Goal: Information Seeking & Learning: Learn about a topic

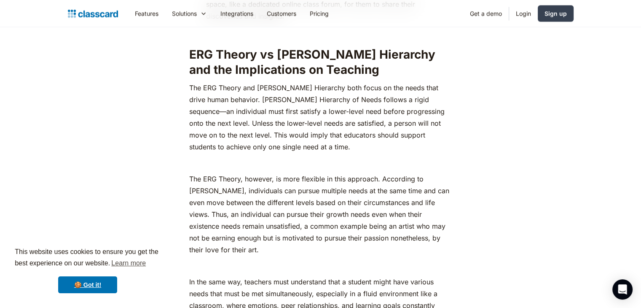
scroll to position [4738, 0]
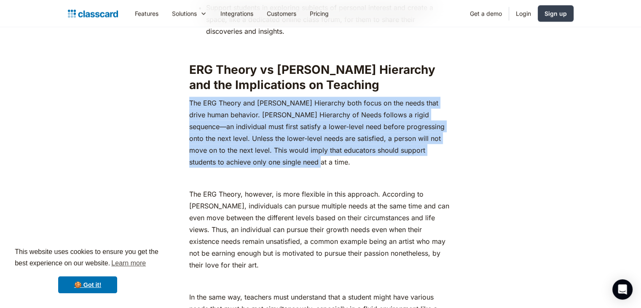
drag, startPoint x: 186, startPoint y: 88, endPoint x: 330, endPoint y: 156, distance: 158.4
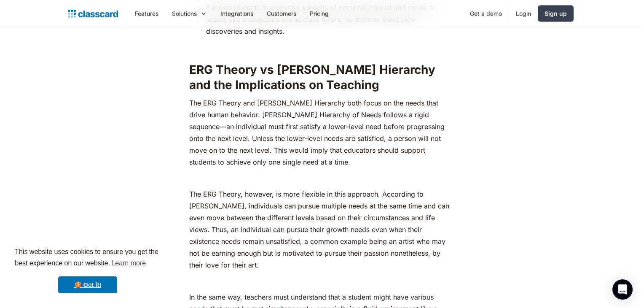
click at [332, 189] on p "The ERG Theory, however, is more flexible in this approach. According to [PERSO…" at bounding box center [320, 229] width 263 height 83
click at [293, 201] on p "The ERG Theory, however, is more flexible in this approach. According to [PERSO…" at bounding box center [320, 229] width 263 height 83
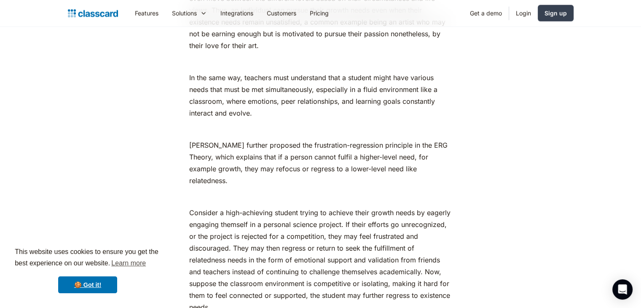
scroll to position [4956, 0]
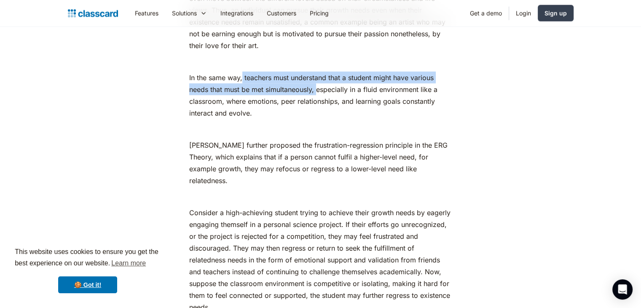
drag, startPoint x: 317, startPoint y: 78, endPoint x: 242, endPoint y: 65, distance: 75.3
click at [242, 72] on p "In the same way, teachers must understand that a student might have various nee…" at bounding box center [320, 95] width 263 height 47
copy p "teachers must understand that a student might have various needs that must be m…"
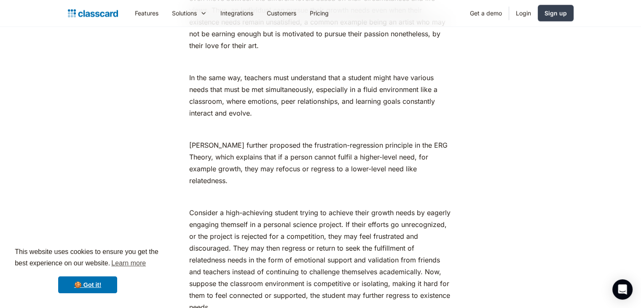
click at [261, 105] on p "In the same way, teachers must understand that a student might have various nee…" at bounding box center [320, 95] width 263 height 47
drag, startPoint x: 261, startPoint y: 105, endPoint x: 245, endPoint y: 71, distance: 37.7
click at [245, 72] on p "In the same way, teachers must understand that a student might have various nee…" at bounding box center [320, 95] width 263 height 47
click at [440, 231] on p "Consider a high-achieving student trying to achieve their growth needs by eager…" at bounding box center [320, 260] width 263 height 106
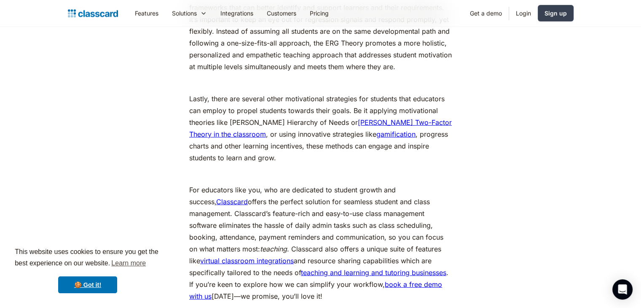
scroll to position [5547, 0]
